Goal: Navigation & Orientation: Find specific page/section

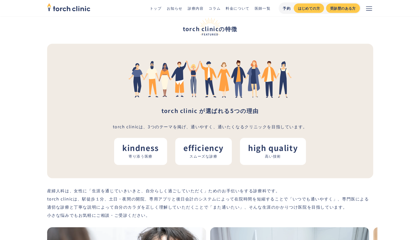
scroll to position [730, 0]
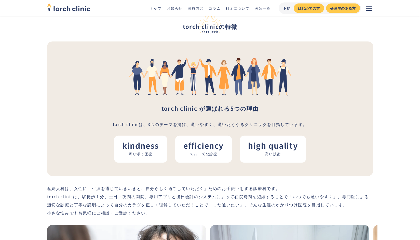
click at [211, 8] on link "コラム" at bounding box center [214, 8] width 12 height 5
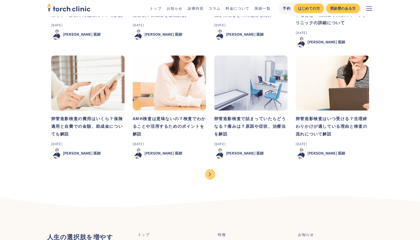
scroll to position [461, 0]
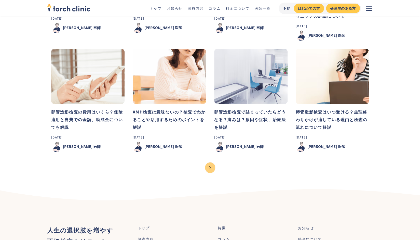
click at [156, 11] on div "トップ お知らせ 診療内容 コラム 料金について 医師一覧 予約 はじめての方 受診歴のある方" at bounding box center [210, 8] width 326 height 16
click at [154, 6] on link "トップ" at bounding box center [156, 8] width 12 height 5
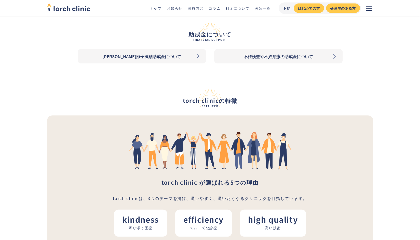
scroll to position [641, 0]
